Goal: Task Accomplishment & Management: Complete application form

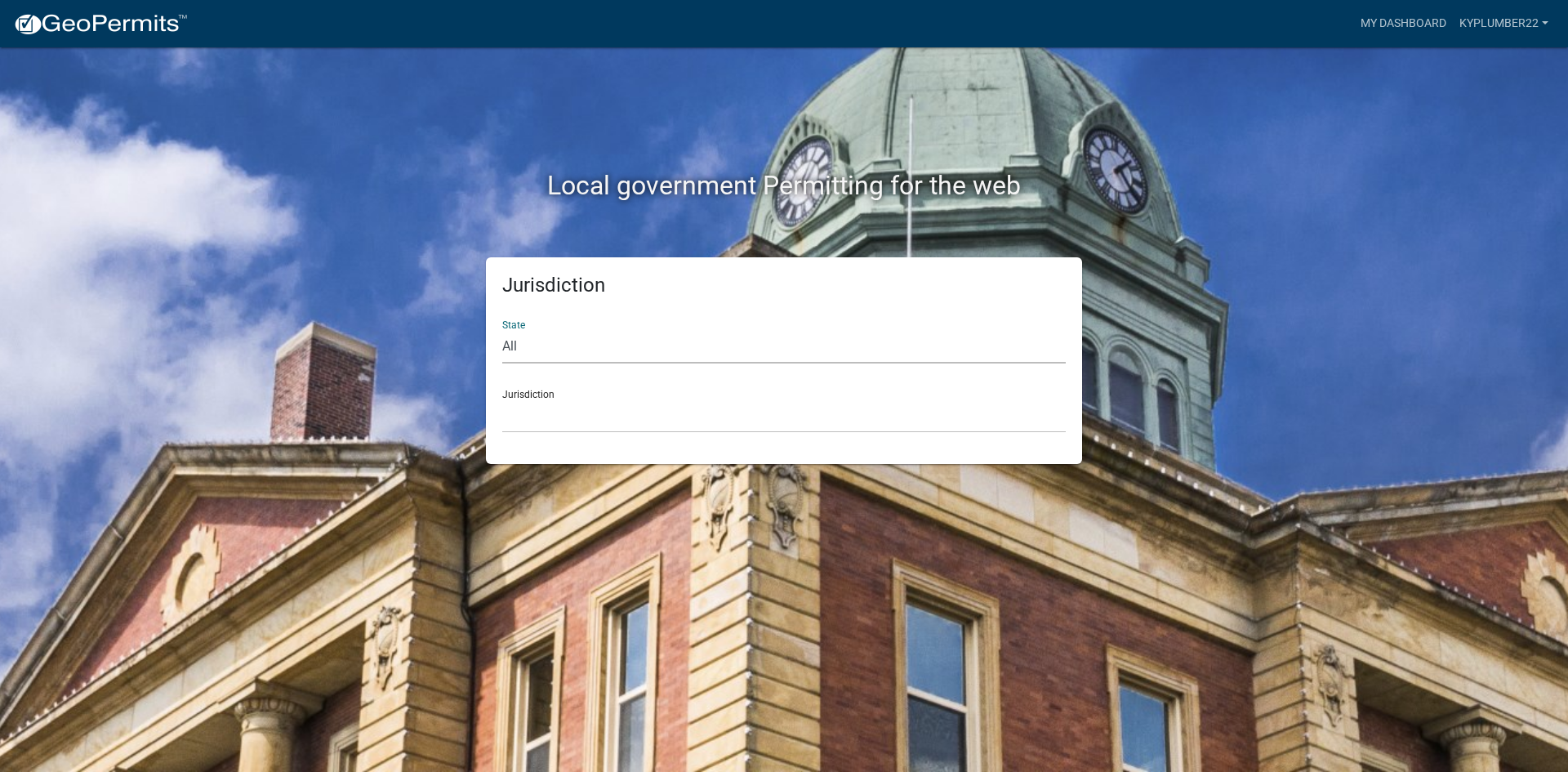
click at [518, 347] on select "All [US_STATE] [US_STATE] [US_STATE] [US_STATE] [US_STATE] [US_STATE] [US_STATE…" at bounding box center [784, 347] width 563 height 33
select select "[US_STATE]"
click at [502, 330] on select "All Colorado Georgia Indiana Iowa Kansas Minnesota Ohio South Carolina Wisconsin" at bounding box center [784, 347] width 563 height 33
click at [518, 411] on select "City of Charlestown, Indiana City of Jeffersonville, Indiana City of Logansport…" at bounding box center [784, 416] width 563 height 33
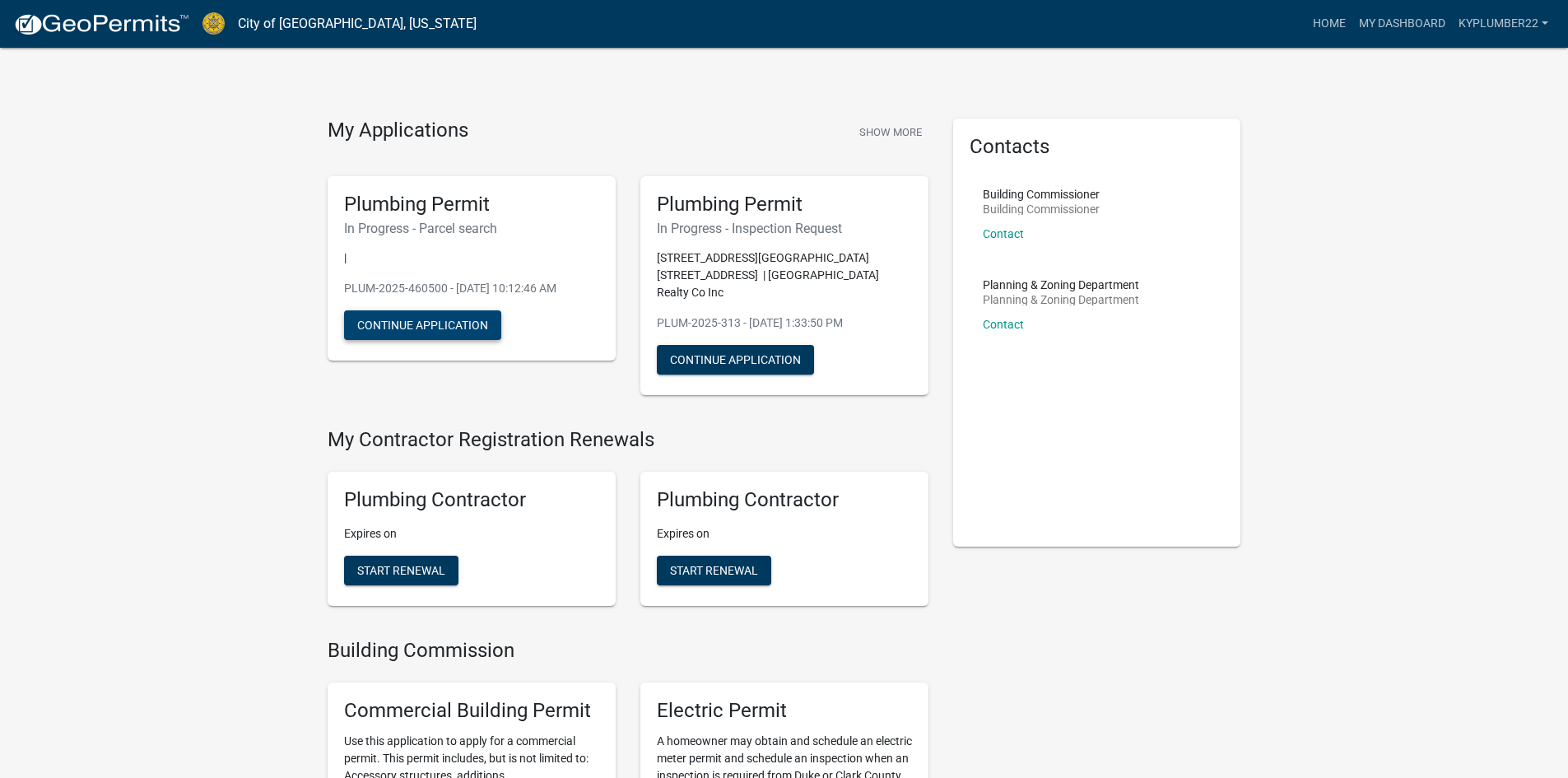
click at [422, 330] on button "Continue Application" at bounding box center [422, 325] width 157 height 30
click at [746, 345] on button "Continue Application" at bounding box center [735, 359] width 157 height 30
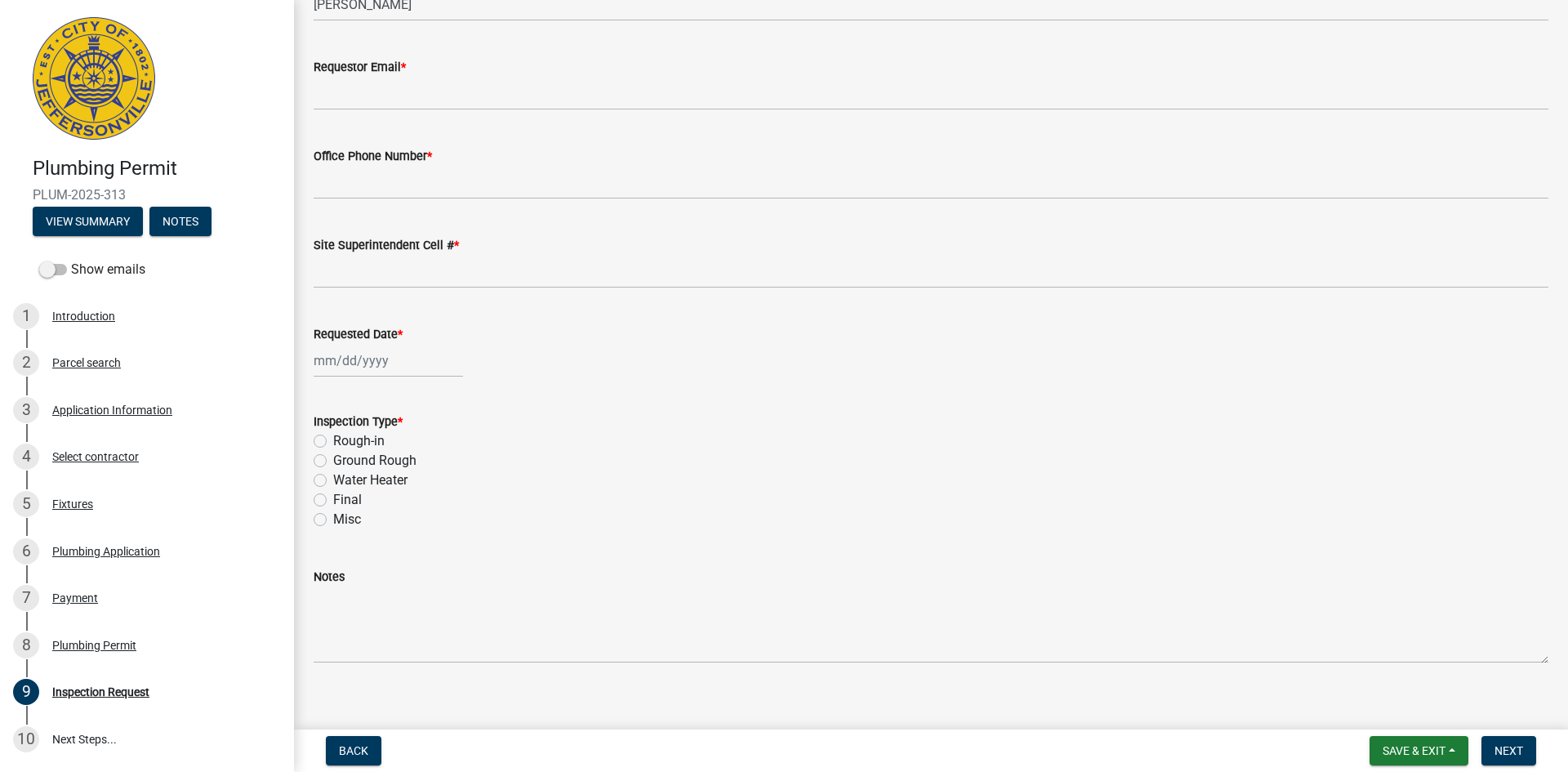
scroll to position [164, 0]
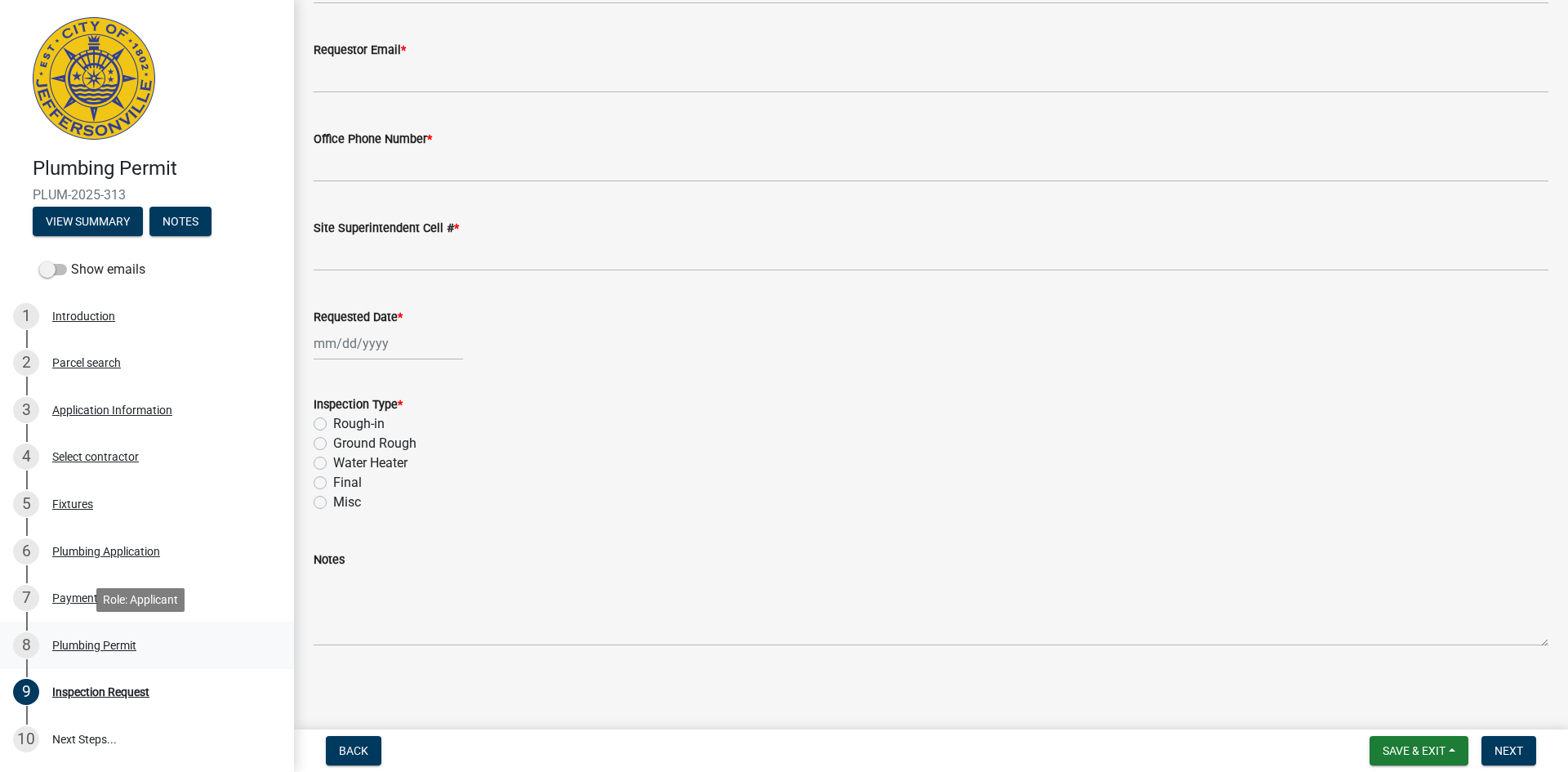
click at [99, 646] on div "Plumbing Permit" at bounding box center [94, 646] width 84 height 12
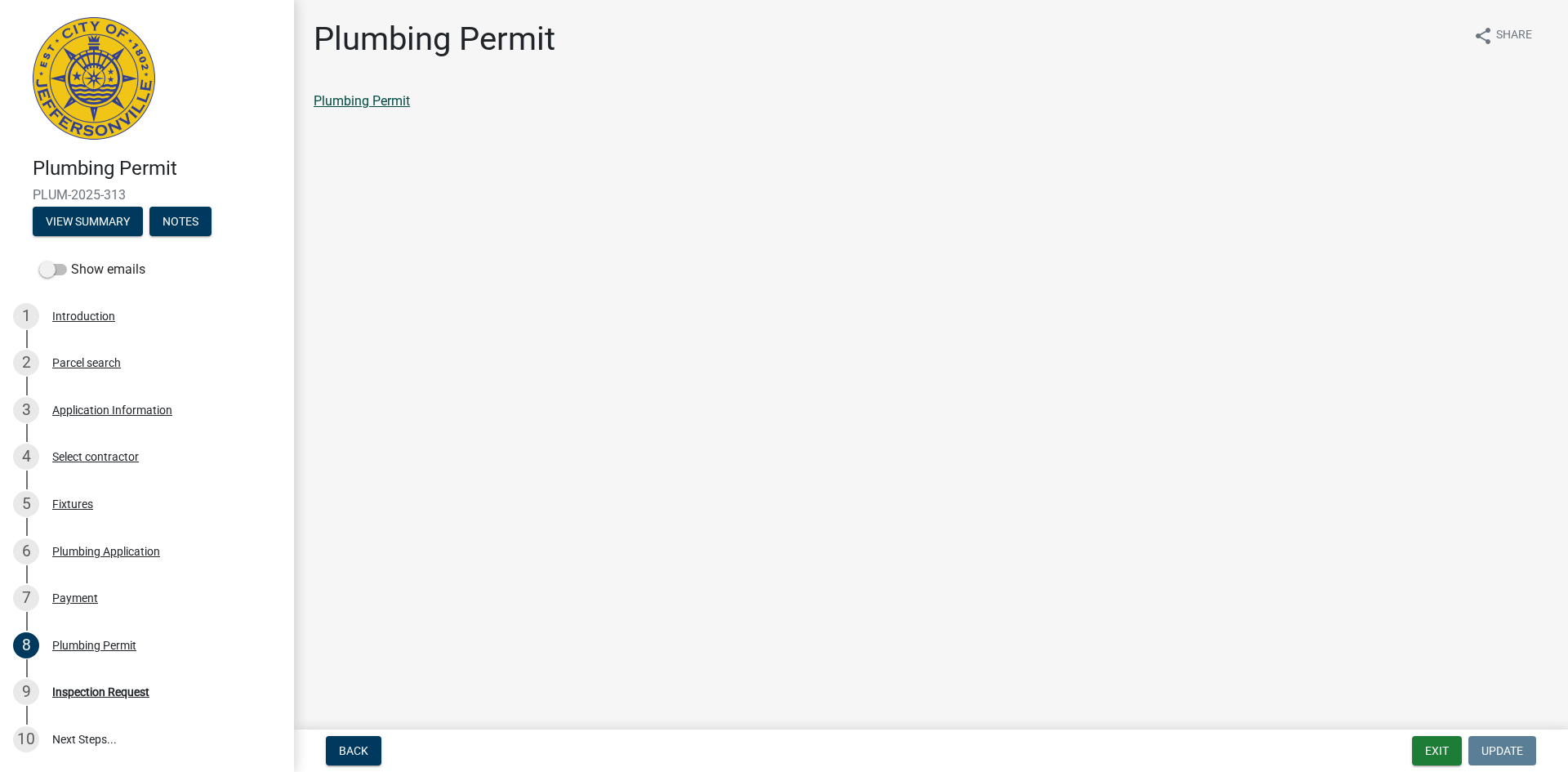
click at [356, 100] on link "Plumbing Permit" at bounding box center [361, 101] width 96 height 16
